Goal: Information Seeking & Learning: Check status

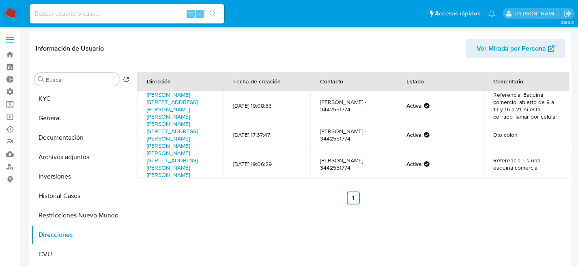
select select "10"
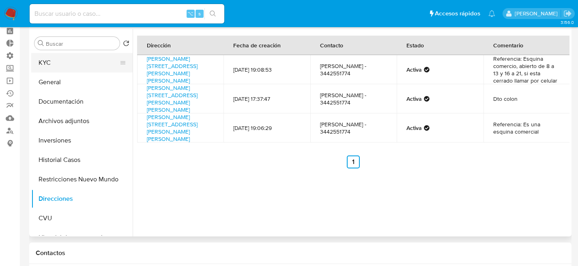
click at [64, 66] on button "KYC" at bounding box center [78, 62] width 95 height 19
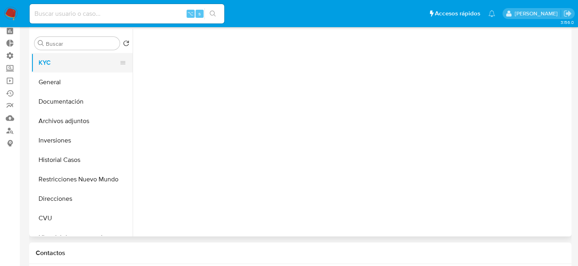
click at [64, 66] on button "KYC" at bounding box center [78, 62] width 95 height 19
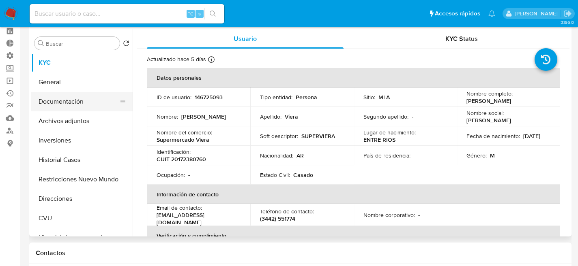
click at [57, 106] on button "Documentación" at bounding box center [78, 101] width 95 height 19
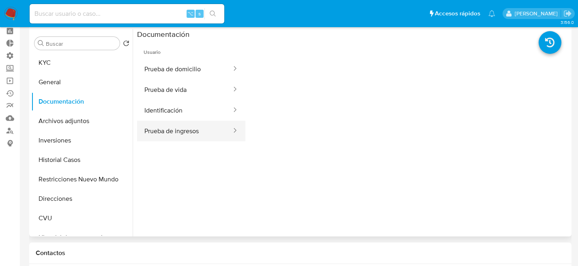
click at [193, 138] on button "Prueba de ingresos" at bounding box center [184, 131] width 95 height 21
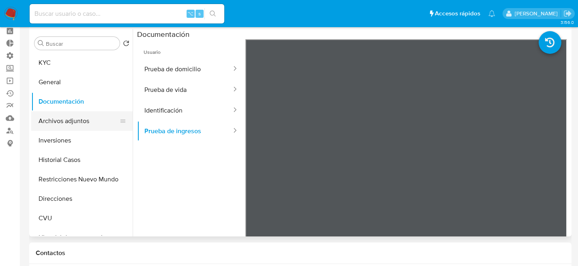
click at [55, 116] on button "Archivos adjuntos" at bounding box center [78, 120] width 95 height 19
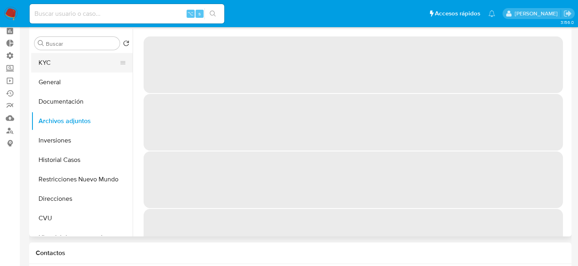
click at [64, 67] on button "KYC" at bounding box center [78, 62] width 95 height 19
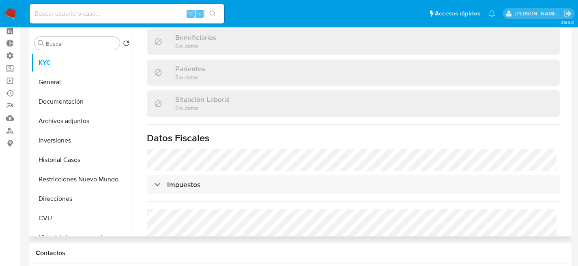
scroll to position [0, 0]
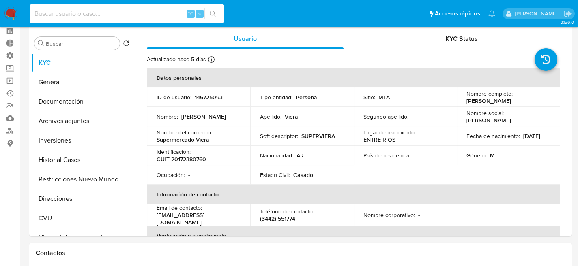
click at [102, 15] on input at bounding box center [127, 14] width 195 height 11
paste input "638104772"
type input "638104772"
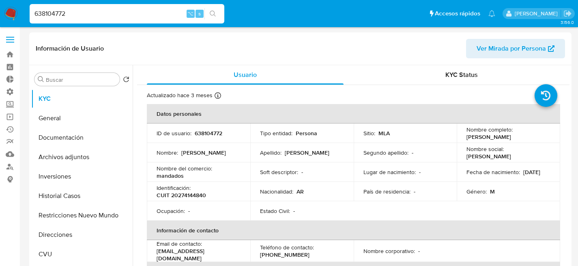
select select "10"
click at [54, 216] on button "Restricciones Nuevo Mundo" at bounding box center [78, 215] width 95 height 19
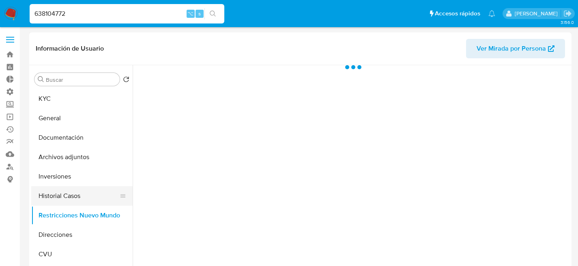
click at [57, 199] on button "Historial Casos" at bounding box center [78, 195] width 95 height 19
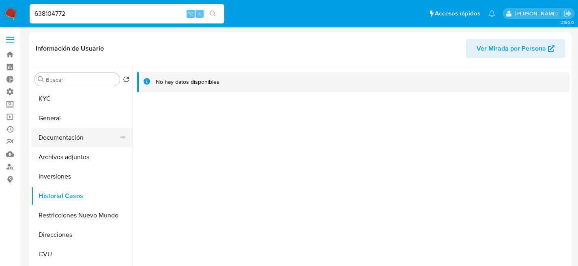
click at [75, 147] on button "Documentación" at bounding box center [78, 137] width 95 height 19
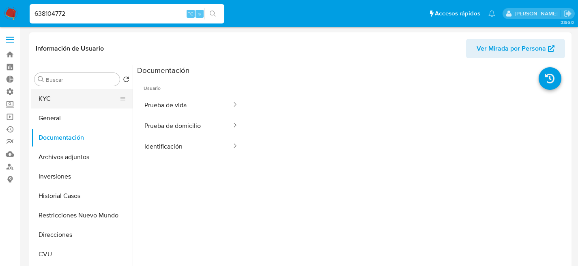
click at [63, 99] on button "KYC" at bounding box center [78, 98] width 95 height 19
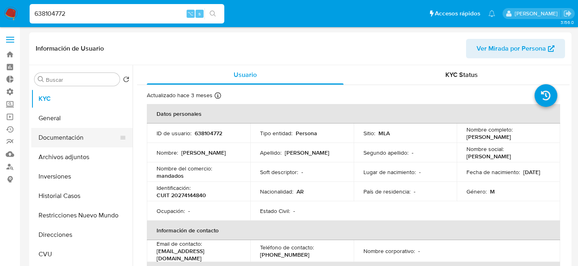
click at [51, 142] on button "Documentación" at bounding box center [78, 137] width 95 height 19
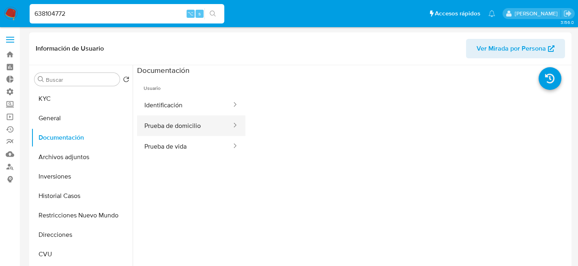
click at [191, 135] on button "Prueba de domicilio" at bounding box center [184, 126] width 95 height 21
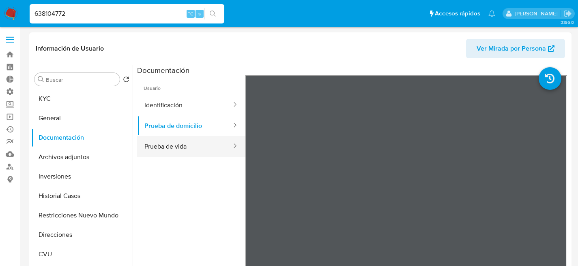
click at [185, 148] on button "Prueba de vida" at bounding box center [184, 146] width 95 height 21
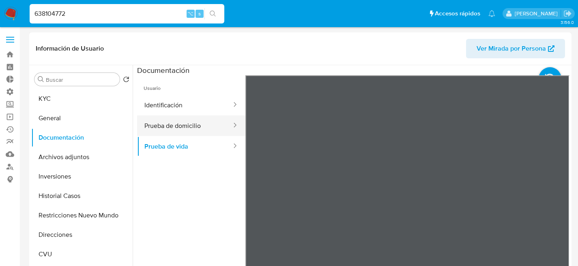
click at [186, 132] on button "Prueba de domicilio" at bounding box center [184, 126] width 95 height 21
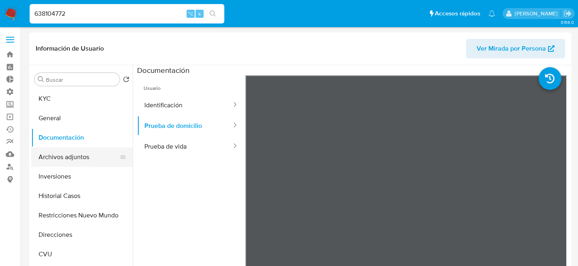
click at [64, 150] on button "Archivos adjuntos" at bounding box center [78, 157] width 95 height 19
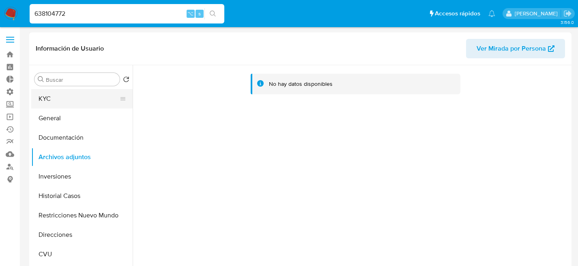
click at [56, 99] on button "KYC" at bounding box center [78, 98] width 95 height 19
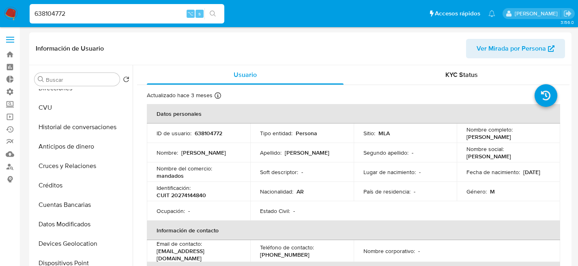
scroll to position [197, 0]
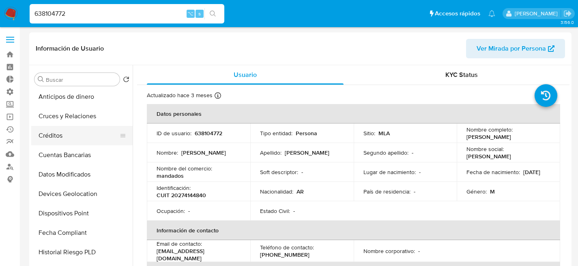
click at [49, 141] on button "Créditos" at bounding box center [78, 135] width 95 height 19
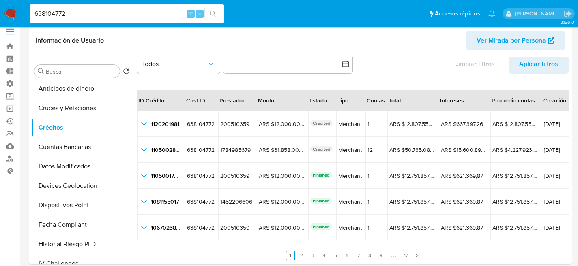
scroll to position [9, 0]
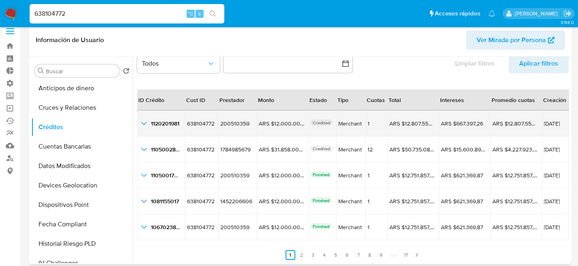
click at [143, 122] on icon "button_show_hidden_detail_by_id_0" at bounding box center [144, 124] width 10 height 10
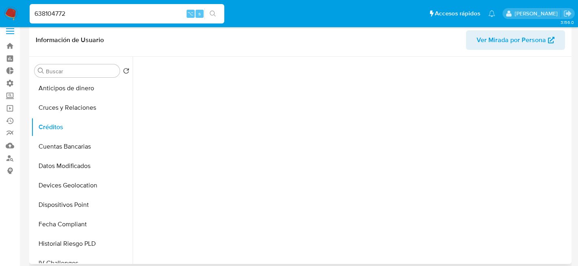
scroll to position [0, 0]
click at [60, 106] on button "Cruces y Relaciones" at bounding box center [78, 107] width 95 height 19
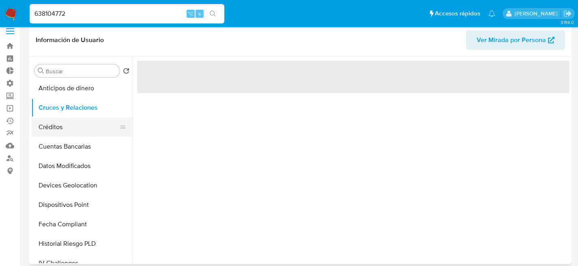
click at [59, 119] on button "Créditos" at bounding box center [78, 127] width 95 height 19
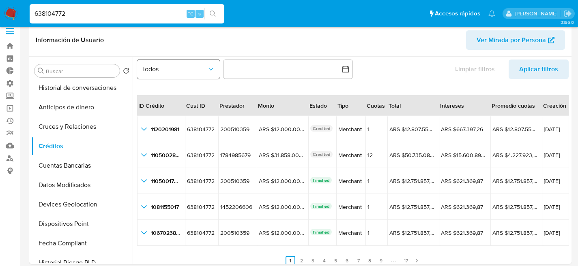
scroll to position [19, 0]
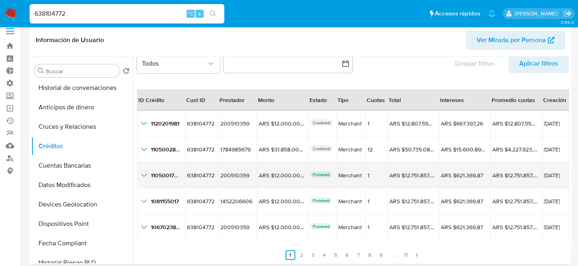
click at [146, 176] on icon "button_show_hidden_detail_by_id_2" at bounding box center [144, 176] width 10 height 10
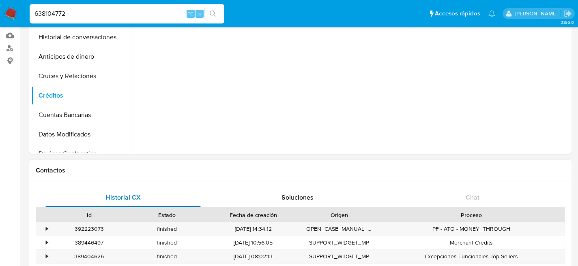
scroll to position [0, 0]
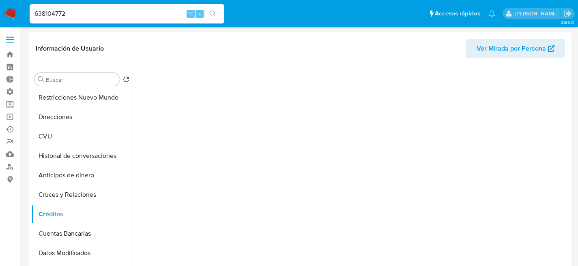
click at [247, 141] on div at bounding box center [351, 169] width 437 height 208
click at [64, 203] on button "Cruces y Relaciones" at bounding box center [78, 194] width 95 height 19
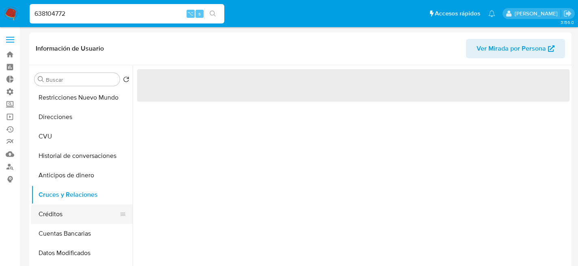
click at [64, 208] on button "Créditos" at bounding box center [78, 214] width 95 height 19
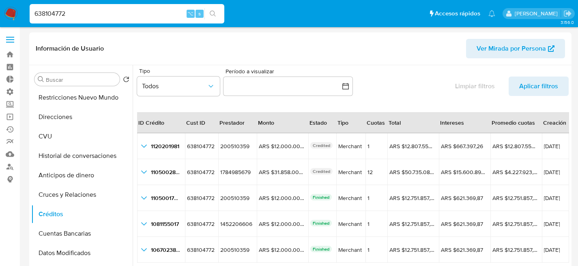
scroll to position [11, 0]
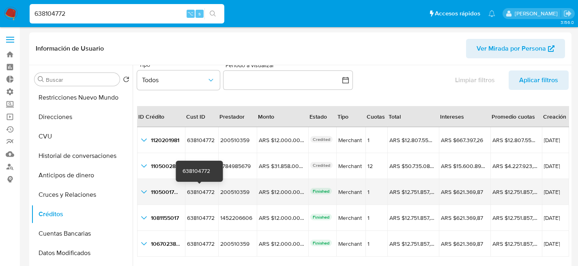
click at [215, 192] on td "638104772 638104772" at bounding box center [202, 192] width 34 height 26
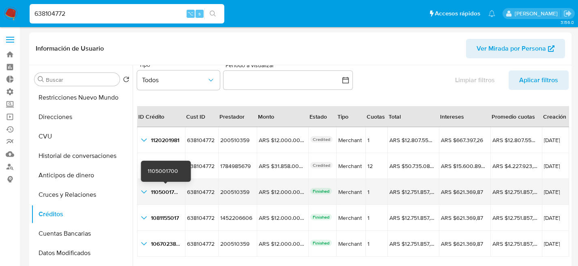
click at [164, 195] on span "1105001700" at bounding box center [166, 192] width 30 height 8
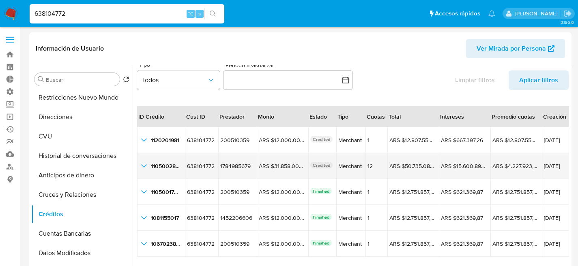
click at [143, 167] on icon "button_show_hidden_detail_by_id_1" at bounding box center [144, 166] width 6 height 3
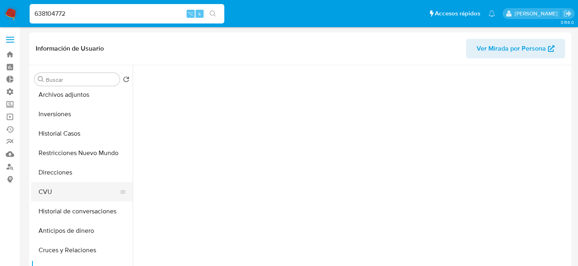
scroll to position [193, 0]
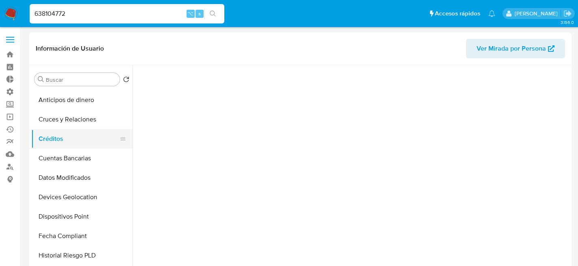
click at [70, 140] on button "Créditos" at bounding box center [78, 138] width 95 height 19
click at [74, 126] on button "Cruces y Relaciones" at bounding box center [78, 119] width 95 height 19
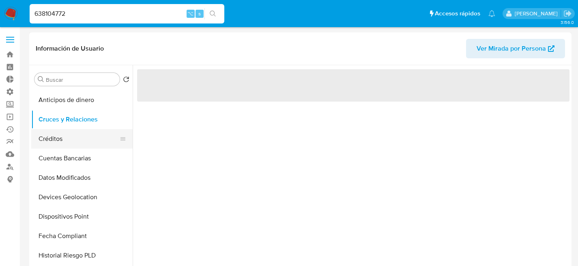
click at [72, 133] on button "Créditos" at bounding box center [78, 138] width 95 height 19
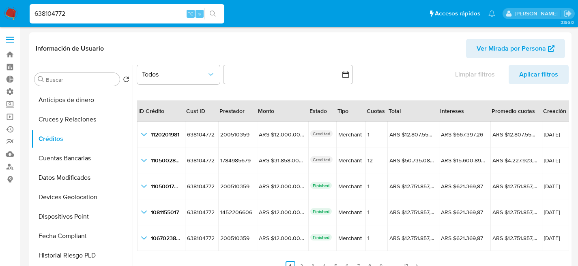
scroll to position [19, 0]
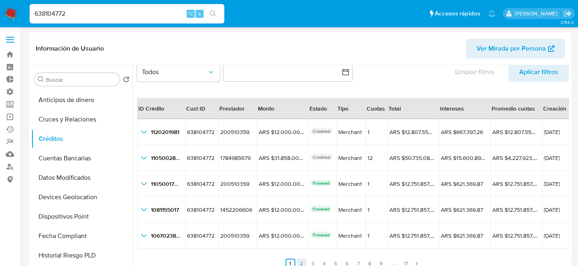
click at [304, 260] on link "2" at bounding box center [302, 264] width 10 height 10
click at [296, 263] on link "1" at bounding box center [295, 264] width 10 height 10
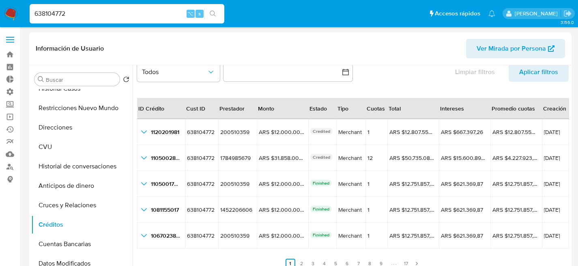
scroll to position [0, 0]
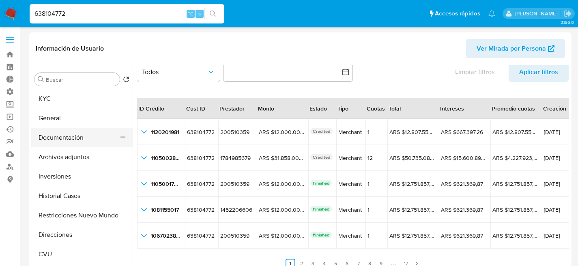
drag, startPoint x: 56, startPoint y: 172, endPoint x: 56, endPoint y: 135, distance: 36.9
click at [56, 171] on button "Inversiones" at bounding box center [81, 176] width 101 height 19
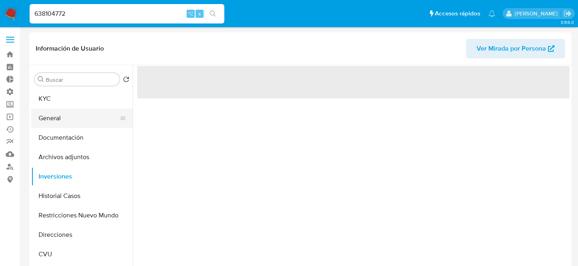
click at [57, 125] on button "General" at bounding box center [78, 118] width 95 height 19
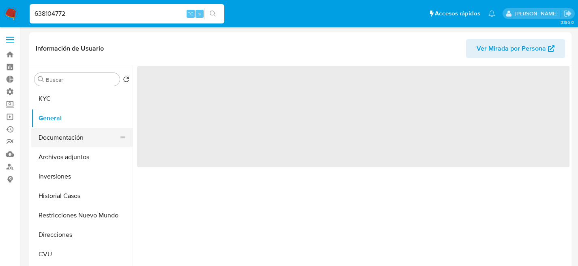
click at [56, 135] on button "Documentación" at bounding box center [78, 137] width 95 height 19
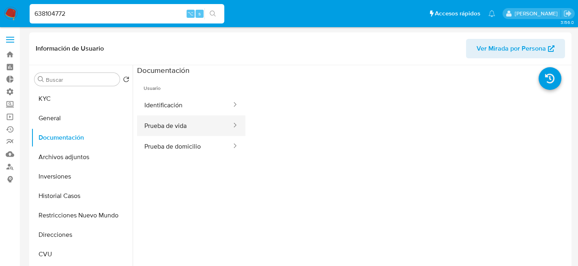
click at [158, 120] on button "Prueba de vida" at bounding box center [184, 126] width 95 height 21
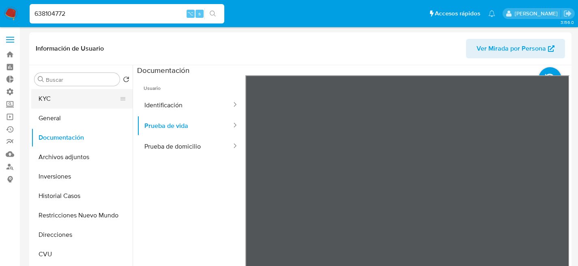
click at [61, 96] on button "KYC" at bounding box center [78, 98] width 95 height 19
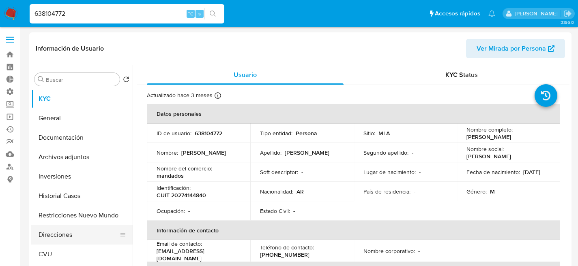
click at [56, 232] on button "Direcciones" at bounding box center [78, 234] width 95 height 19
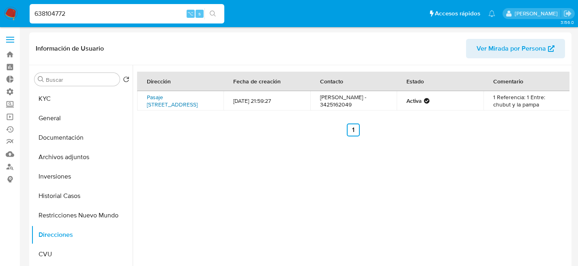
click at [167, 100] on link "Pasaje Pasaje Formosa 4420, Santa Fe, Santa Fe, 3000, Argentina 4420" at bounding box center [172, 100] width 51 height 15
click at [58, 105] on button "KYC" at bounding box center [78, 98] width 95 height 19
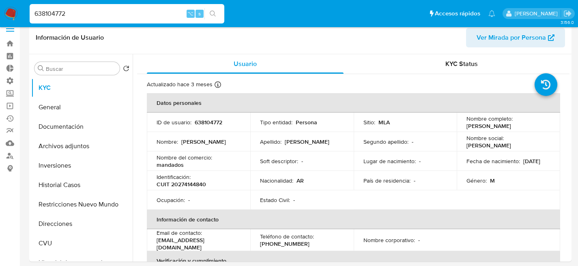
scroll to position [11, 0]
click at [127, 13] on input "638104772" at bounding box center [127, 14] width 195 height 11
paste input "59405834"
type input "59405834"
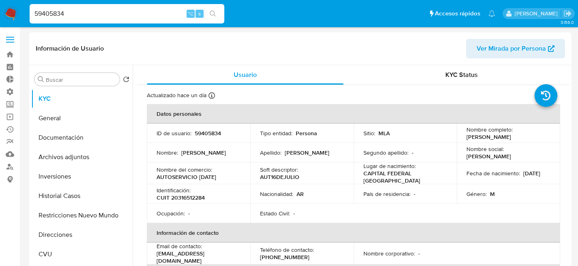
select select "10"
click at [39, 233] on button "Direcciones" at bounding box center [78, 234] width 95 height 19
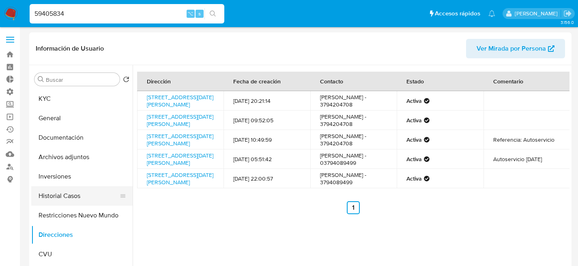
click at [68, 203] on button "Historial Casos" at bounding box center [78, 195] width 95 height 19
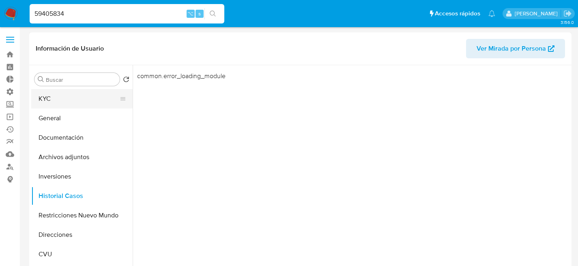
click at [51, 92] on button "KYC" at bounding box center [78, 98] width 95 height 19
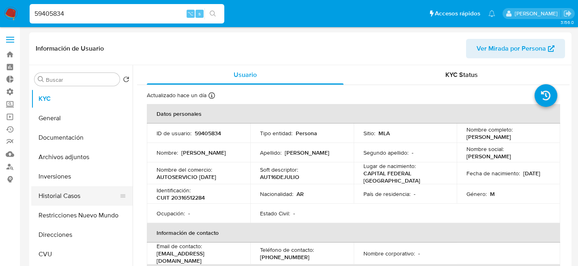
click at [88, 204] on button "Historial Casos" at bounding box center [78, 195] width 95 height 19
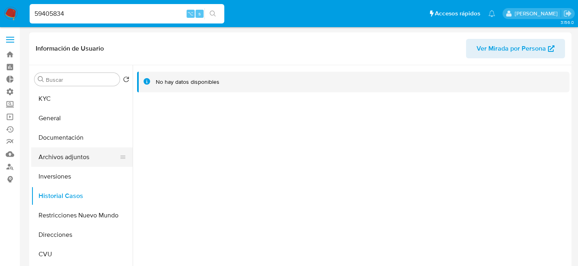
click at [72, 163] on button "Archivos adjuntos" at bounding box center [78, 157] width 95 height 19
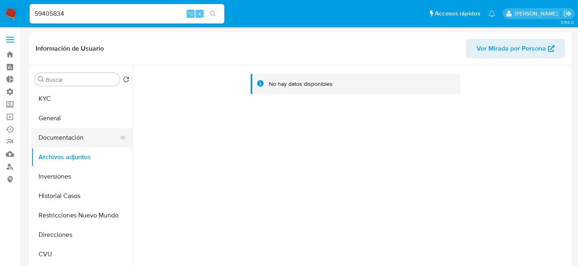
click at [73, 141] on button "Documentación" at bounding box center [78, 137] width 95 height 19
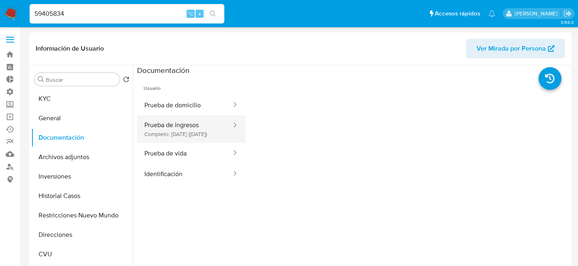
click at [198, 137] on button "Prueba de ingresos Completo: 26/08/2025 (hace un día)" at bounding box center [184, 130] width 95 height 28
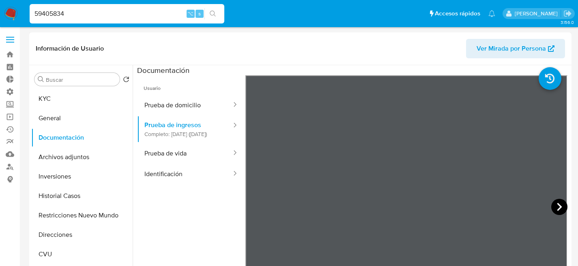
click at [551, 205] on icon at bounding box center [559, 207] width 16 height 16
click at [554, 208] on icon at bounding box center [559, 207] width 16 height 16
click at [51, 102] on button "KYC" at bounding box center [78, 98] width 95 height 19
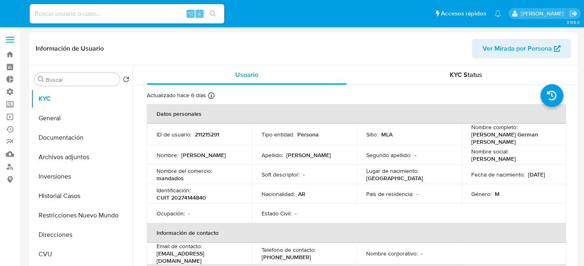
select select "10"
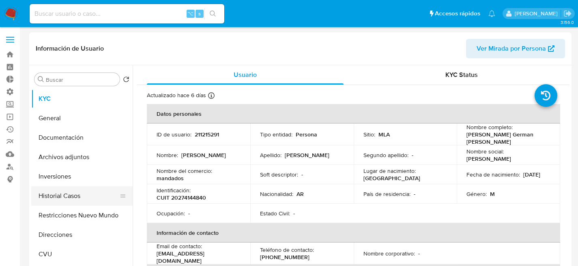
click at [73, 190] on button "Historial Casos" at bounding box center [78, 195] width 95 height 19
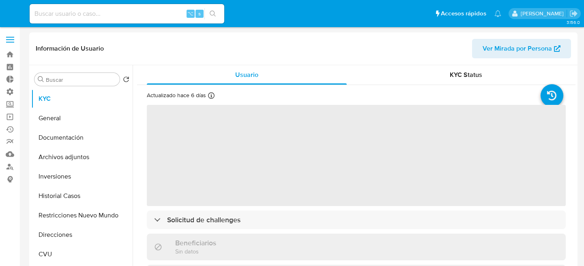
select select "10"
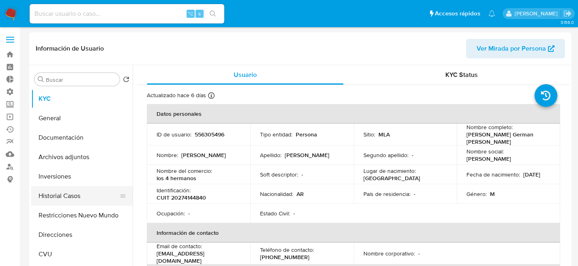
click at [71, 194] on button "Historial Casos" at bounding box center [78, 195] width 95 height 19
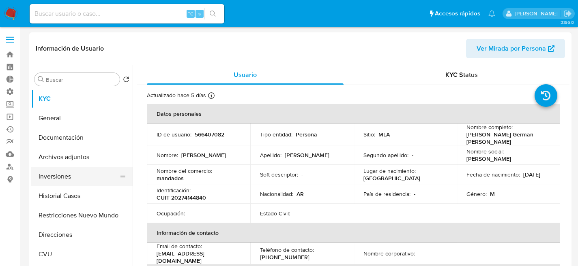
select select "10"
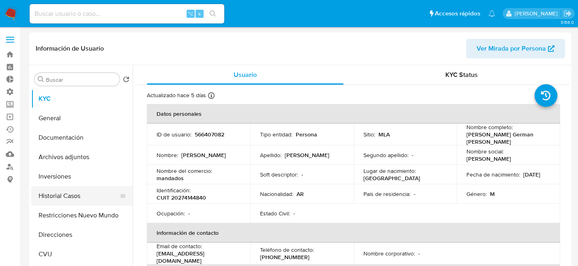
click at [59, 197] on button "Historial Casos" at bounding box center [78, 195] width 95 height 19
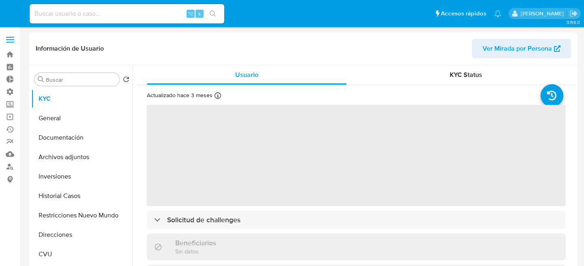
select select "10"
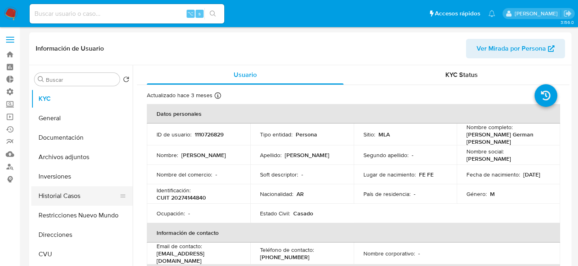
click at [55, 198] on button "Historial Casos" at bounding box center [78, 195] width 95 height 19
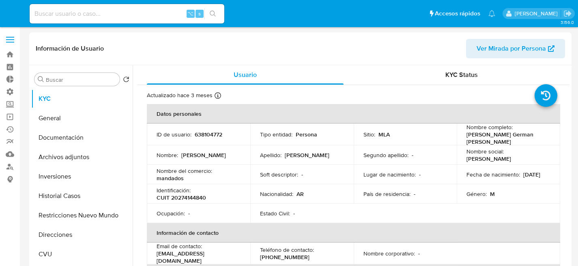
select select "10"
click at [68, 195] on button "Historial Casos" at bounding box center [78, 195] width 95 height 19
